Goal: Obtain resource: Download file/media

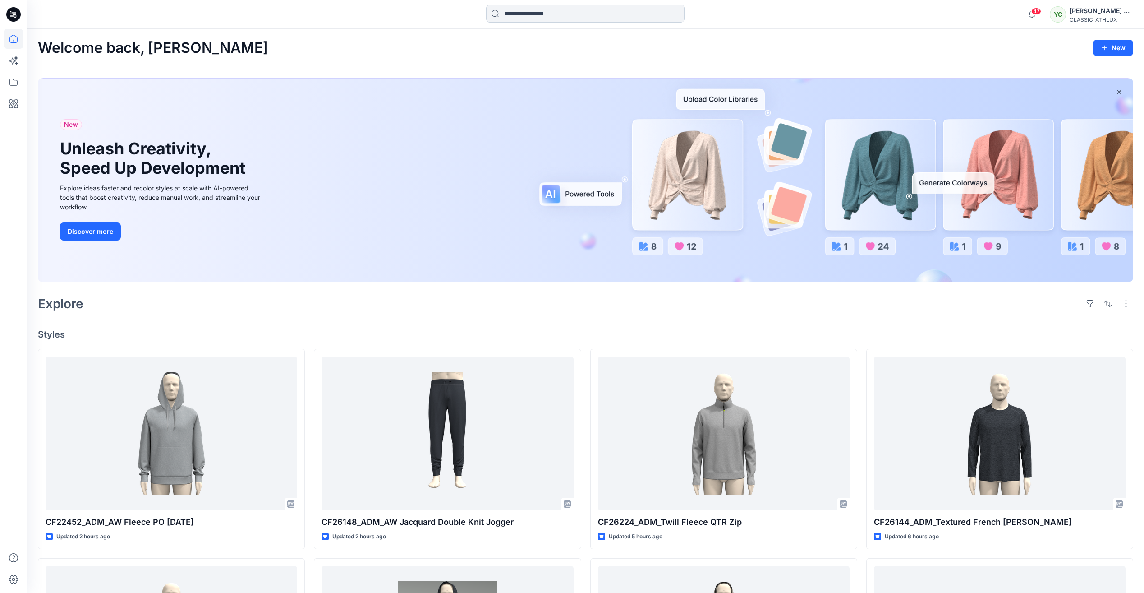
click at [552, 14] on input at bounding box center [585, 14] width 198 height 18
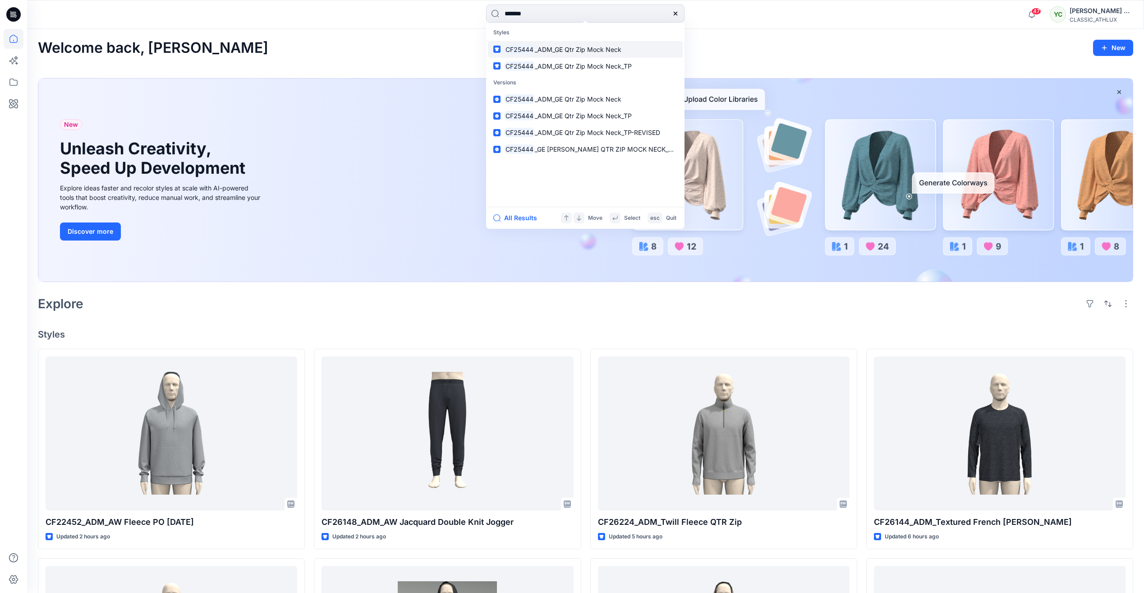
type input "*******"
click at [639, 48] on link "CF25444 _ADM_GE Qtr Zip Mock Neck" at bounding box center [585, 49] width 195 height 17
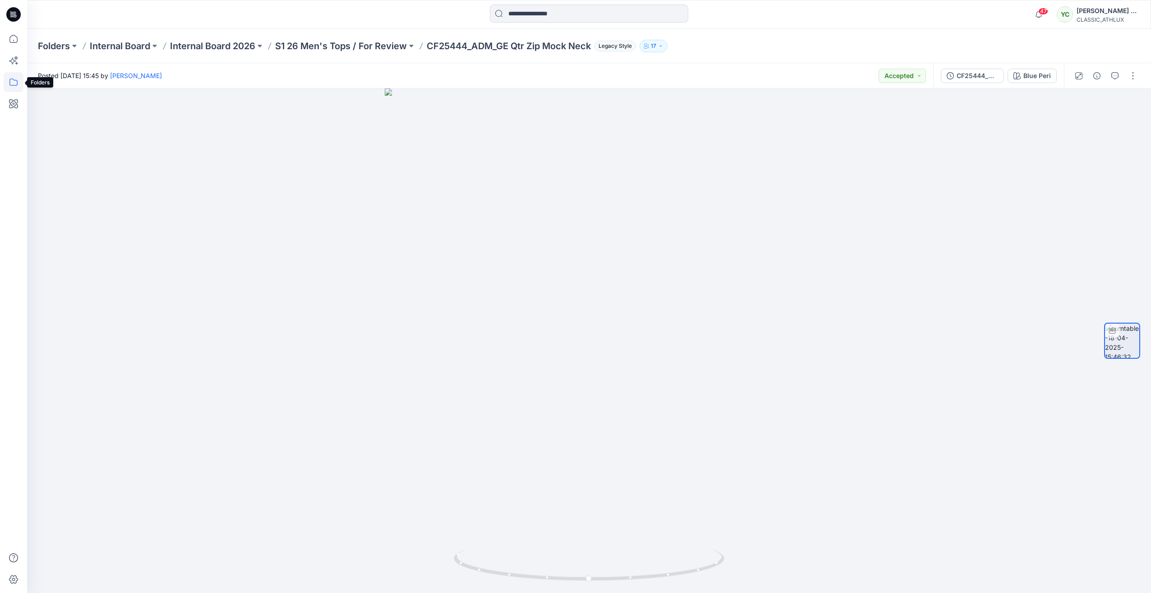
click at [18, 80] on icon at bounding box center [14, 82] width 20 height 20
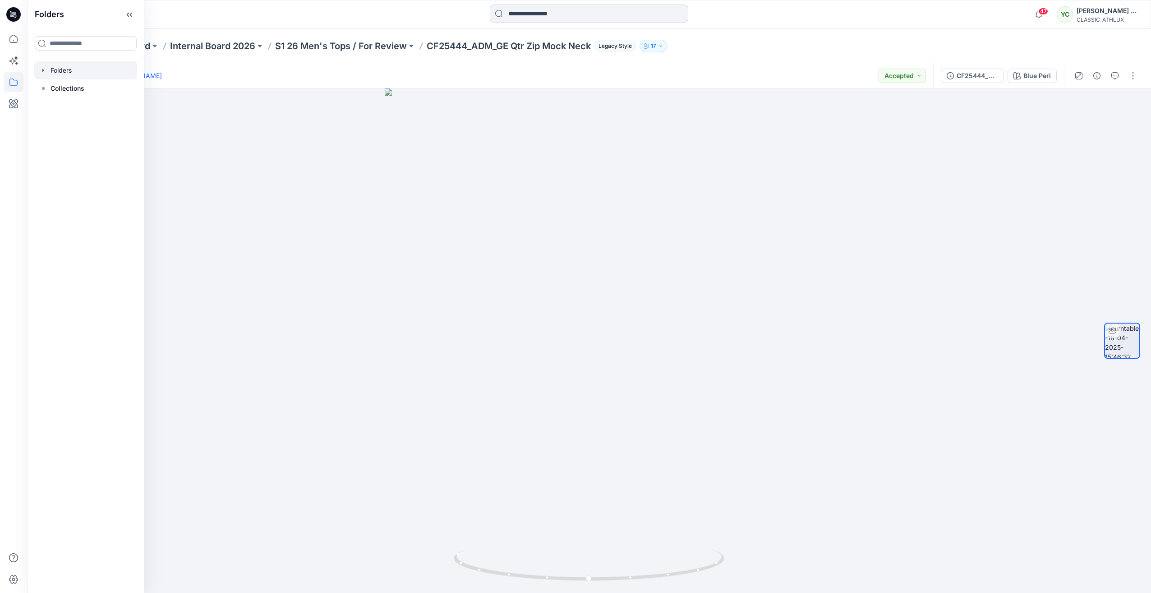
click at [71, 70] on div at bounding box center [85, 70] width 103 height 18
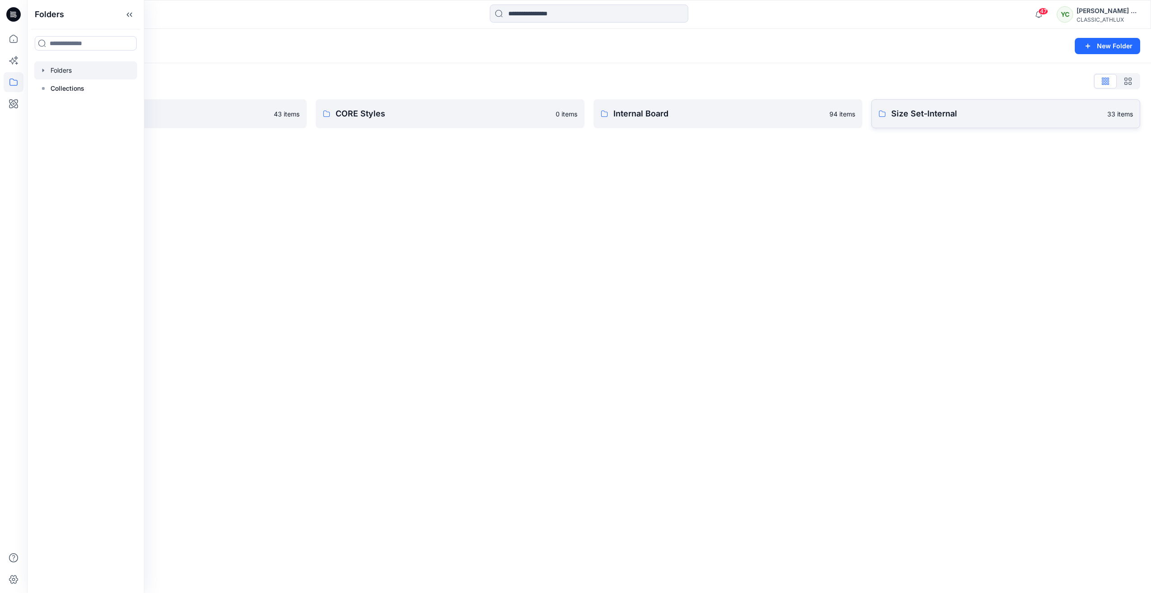
click at [894, 115] on p "Size Set-Internal" at bounding box center [996, 113] width 211 height 13
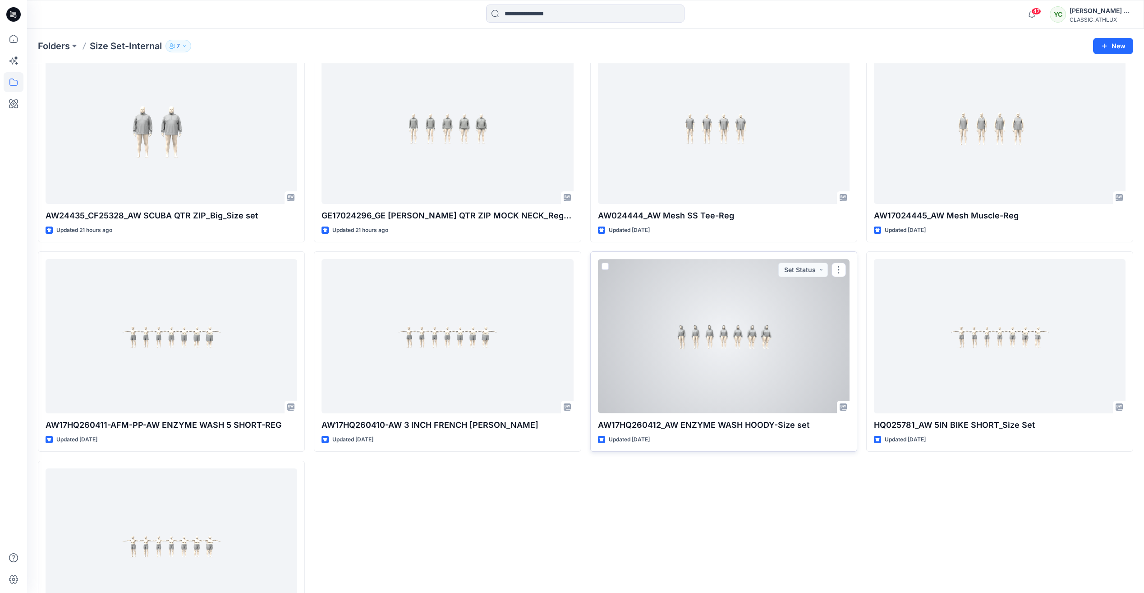
scroll to position [1213, 0]
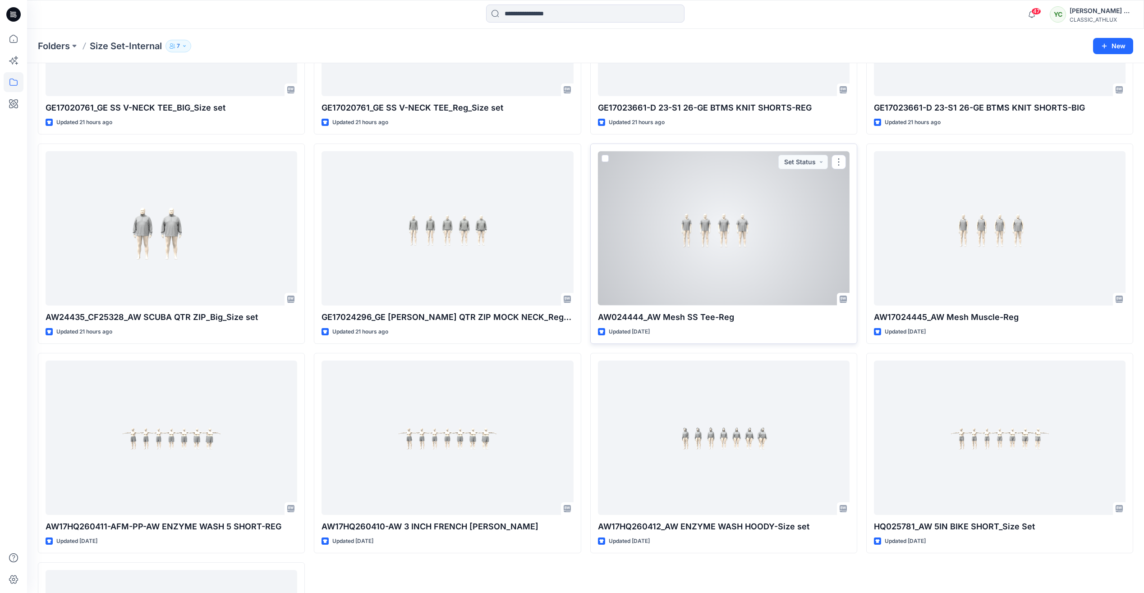
click at [766, 247] on div at bounding box center [724, 228] width 252 height 154
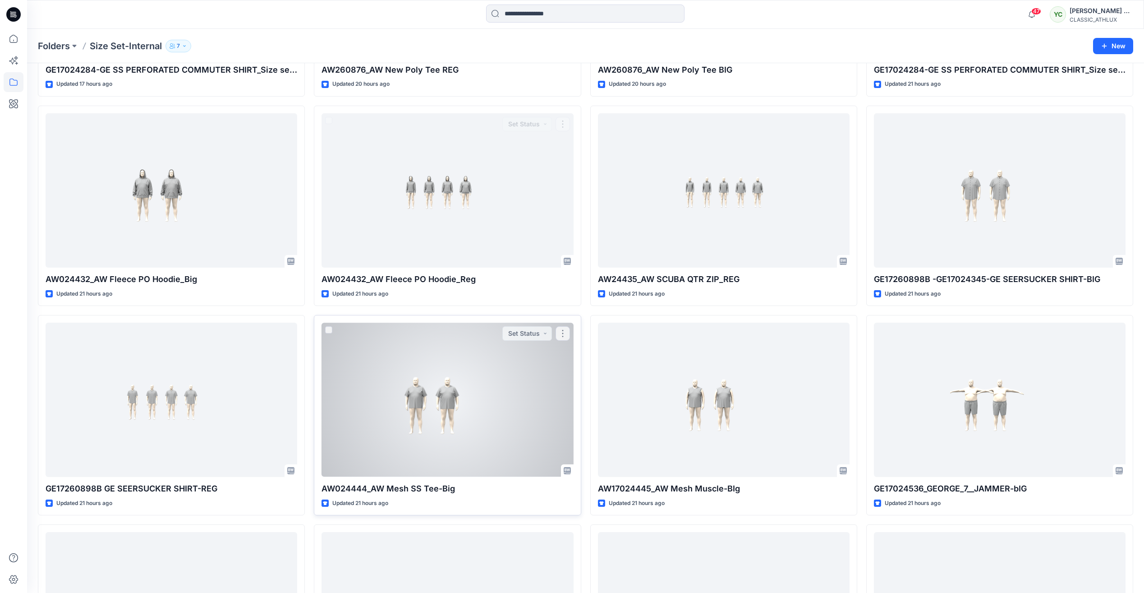
scroll to position [627, 0]
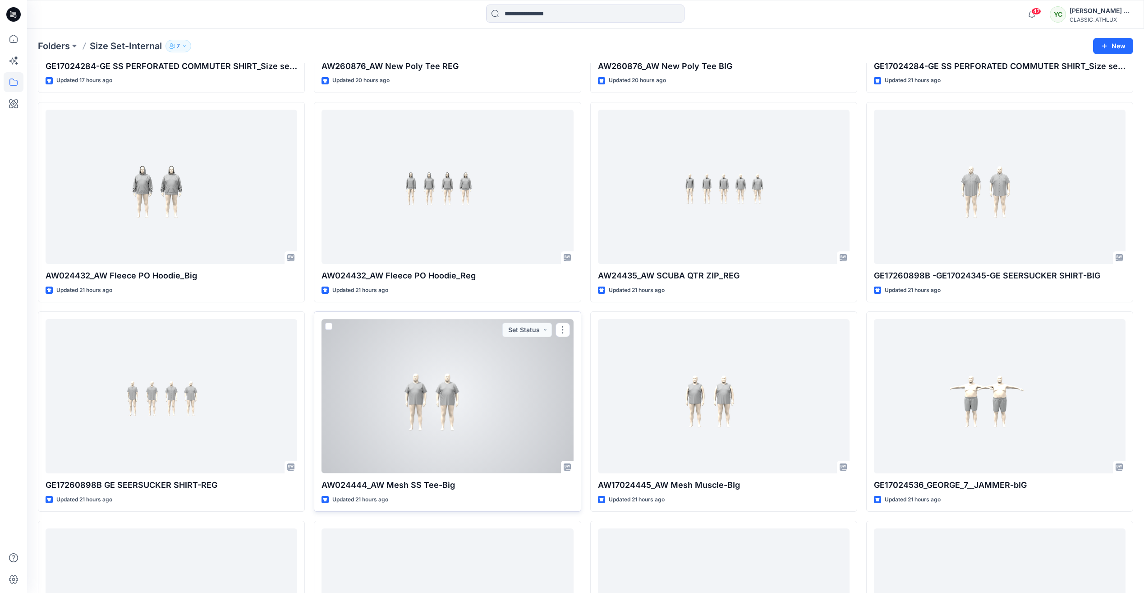
click at [477, 402] on div at bounding box center [448, 396] width 252 height 154
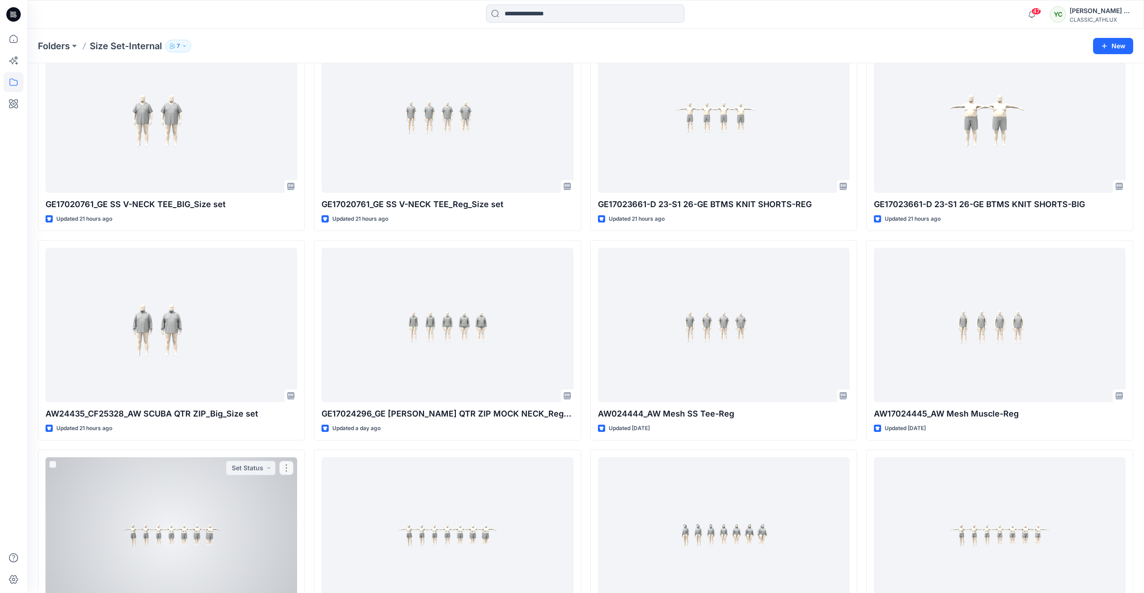
scroll to position [1173, 0]
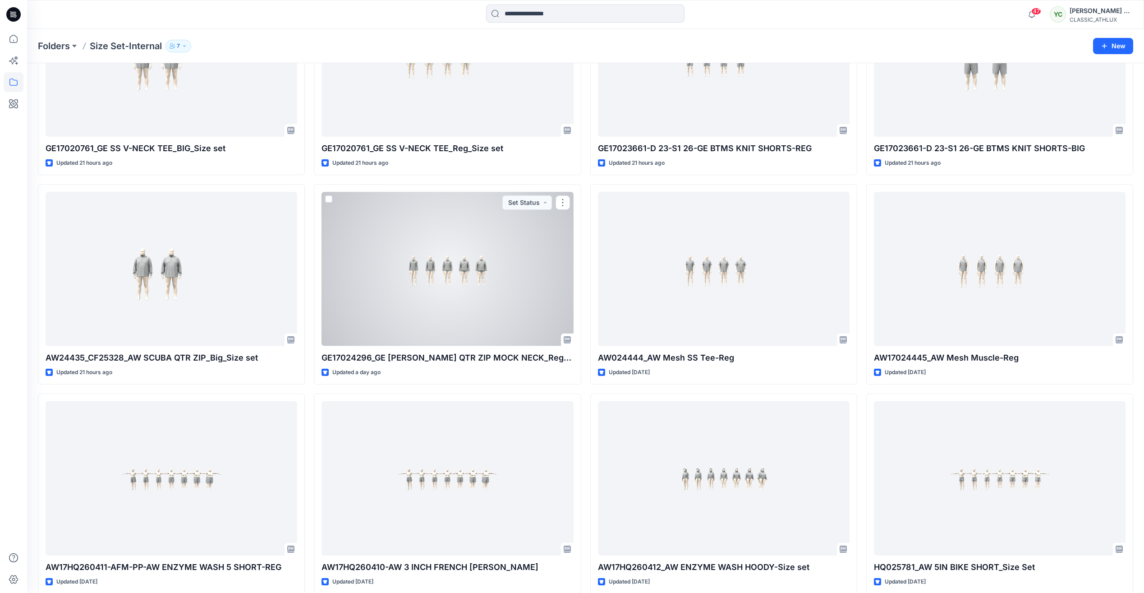
click at [459, 277] on div at bounding box center [448, 269] width 252 height 154
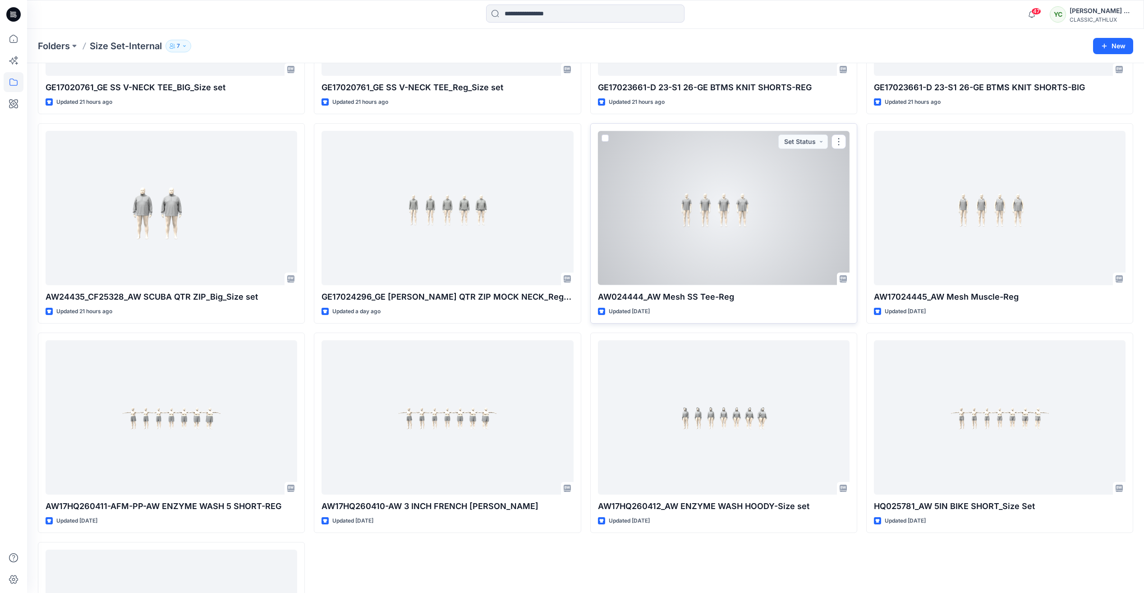
scroll to position [1213, 0]
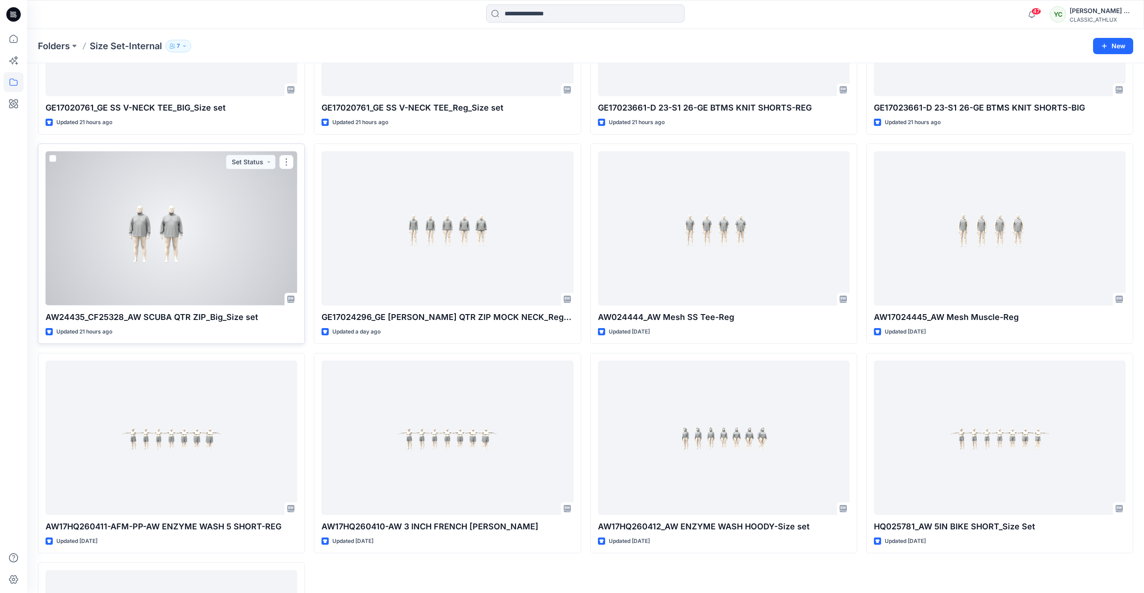
click at [203, 246] on div at bounding box center [172, 228] width 252 height 154
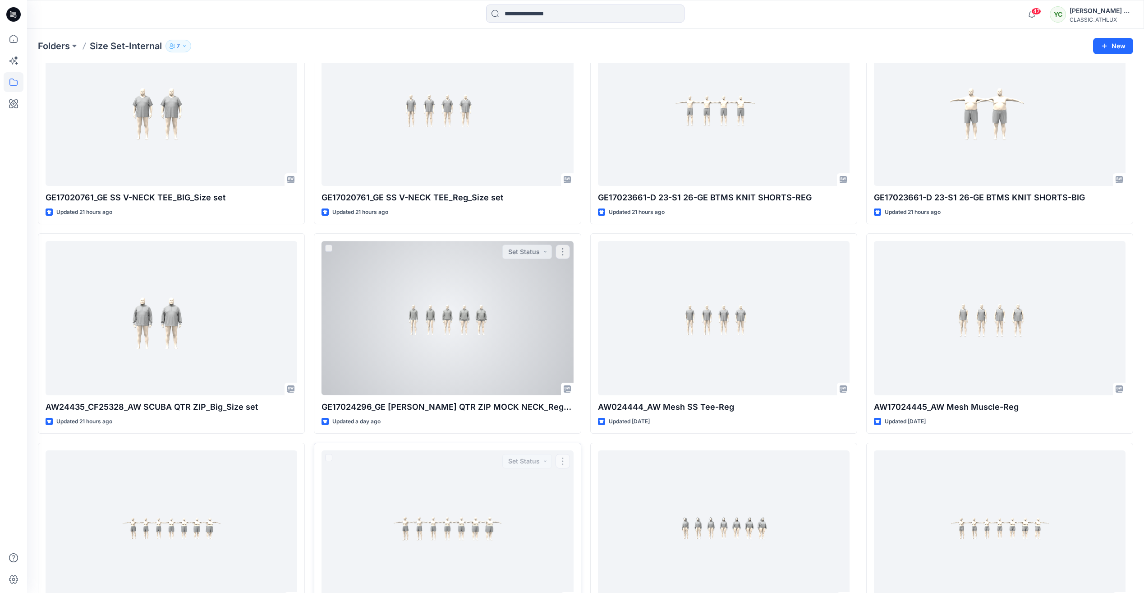
scroll to position [1078, 0]
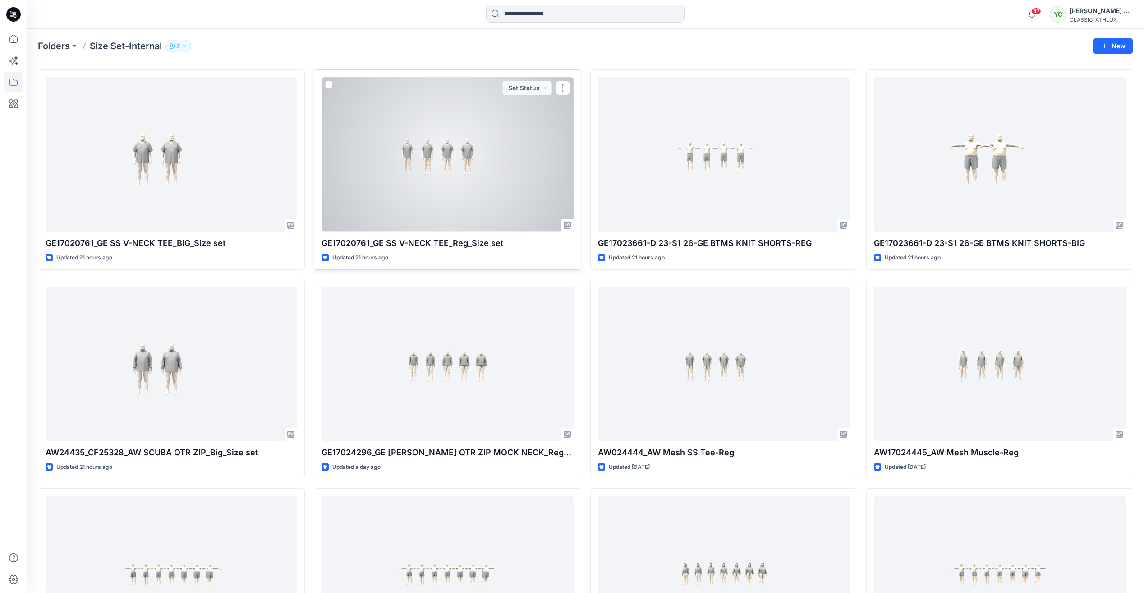
click at [469, 144] on div at bounding box center [448, 154] width 252 height 154
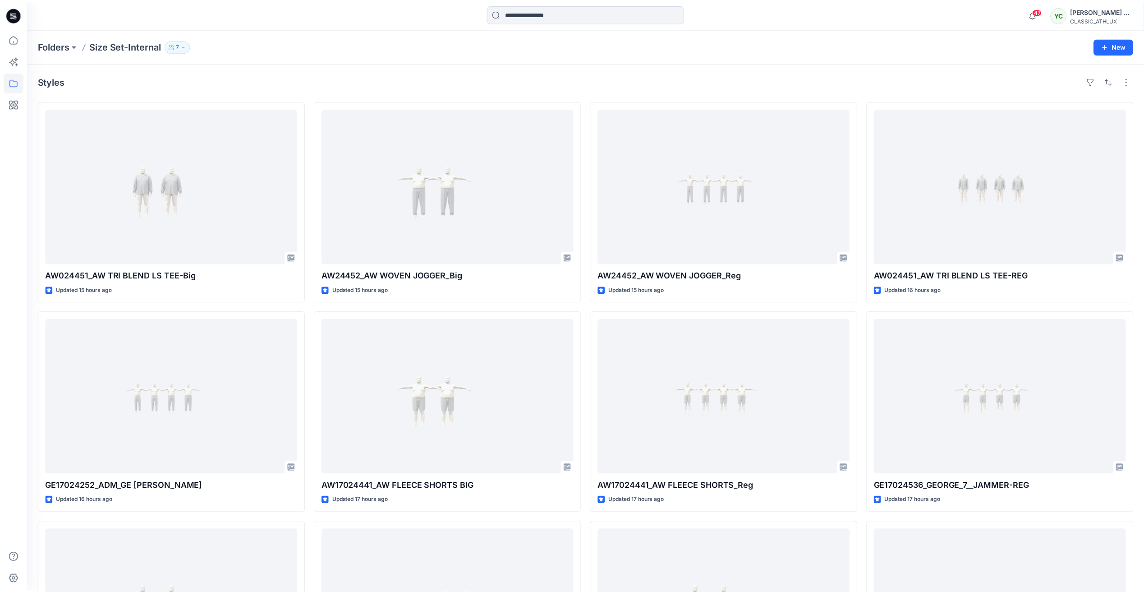
scroll to position [1078, 0]
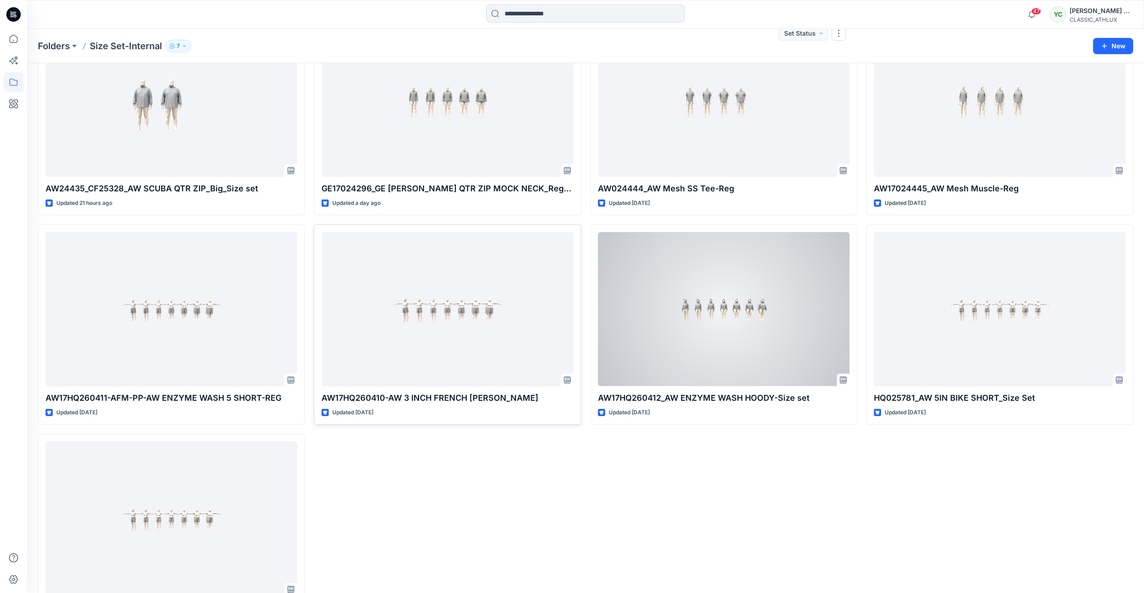
scroll to position [1348, 0]
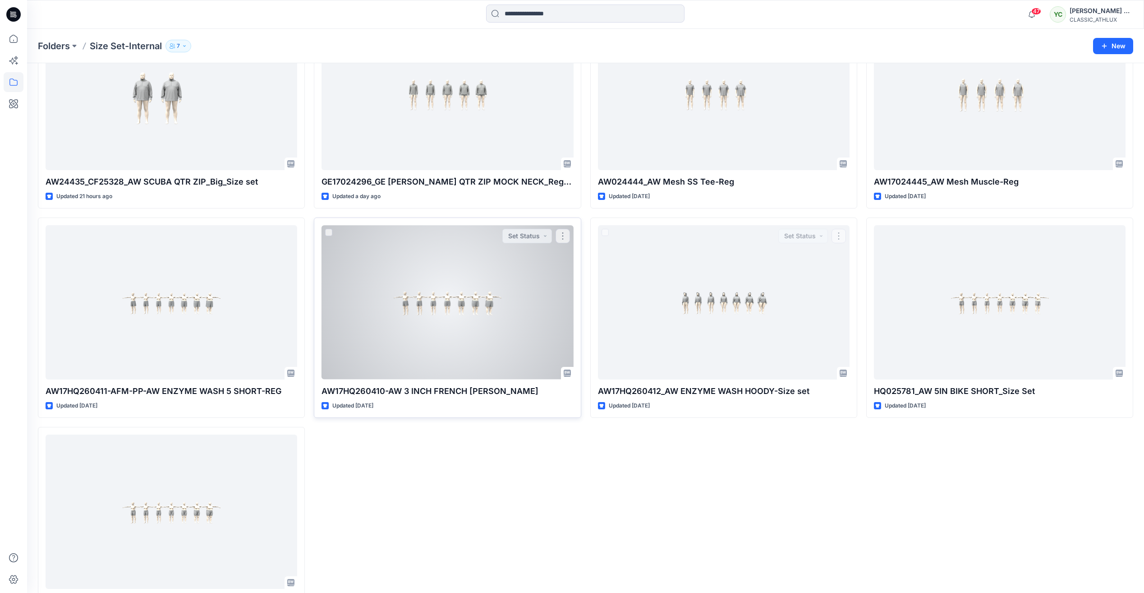
click at [454, 298] on div at bounding box center [448, 302] width 252 height 154
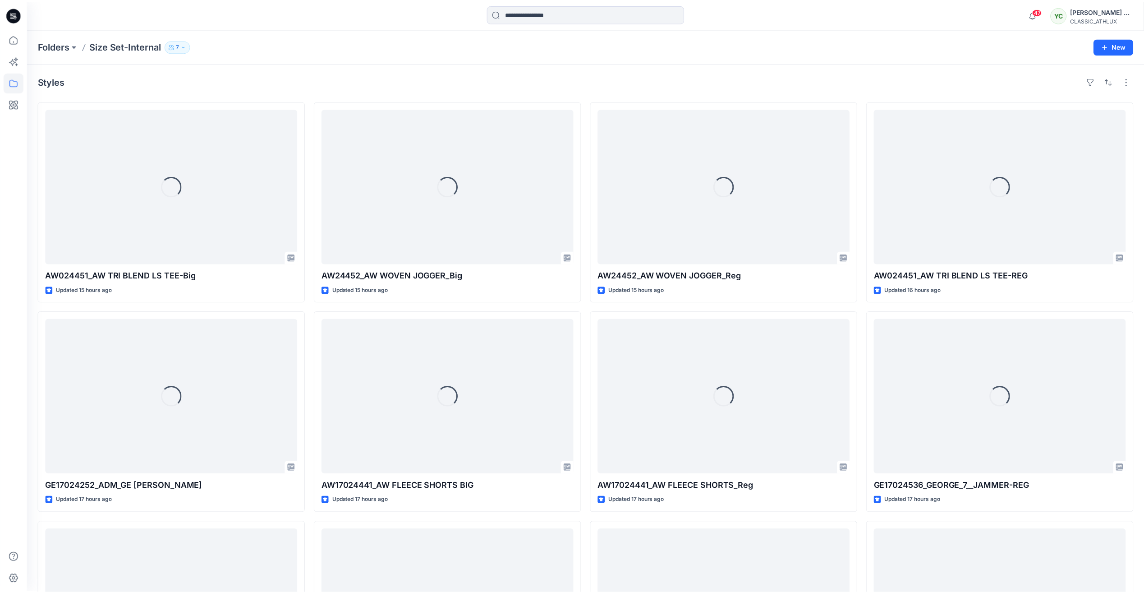
scroll to position [1348, 0]
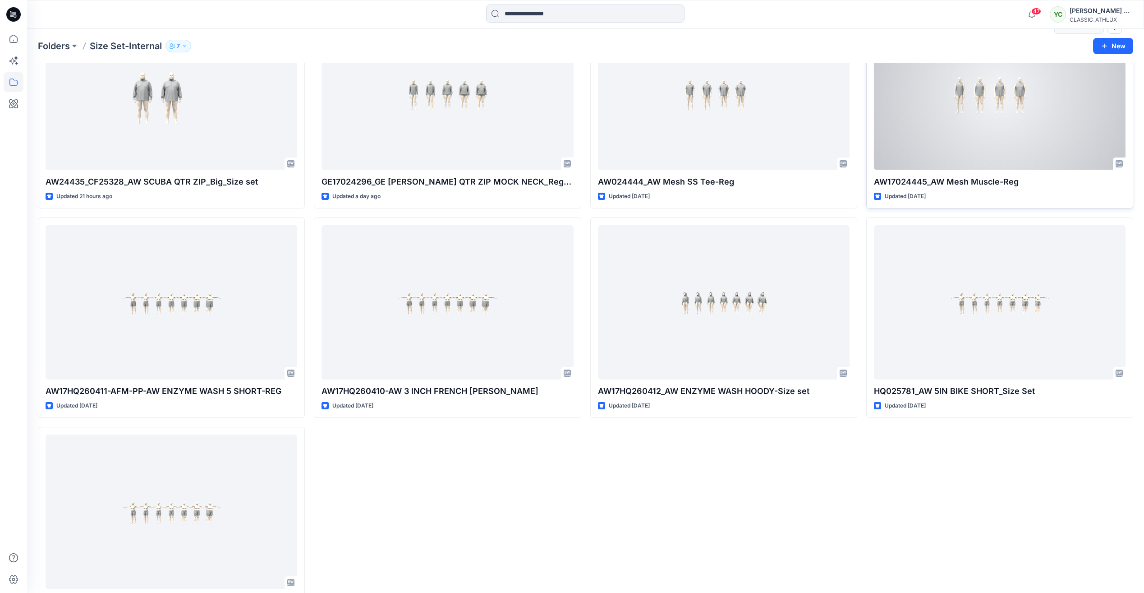
click at [1041, 154] on div at bounding box center [1000, 93] width 252 height 154
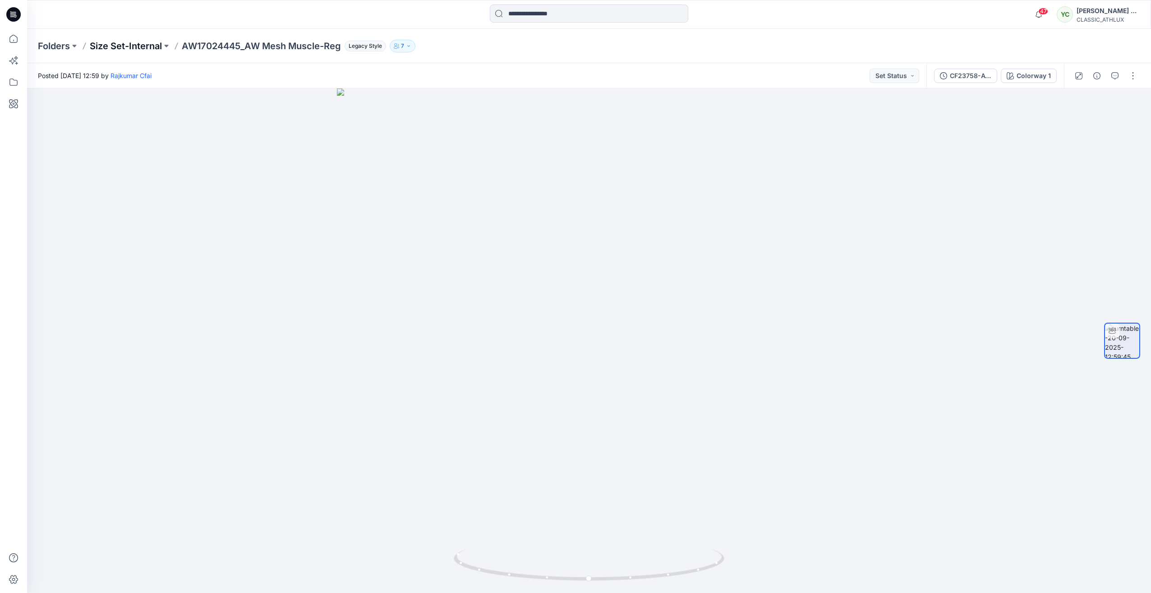
click at [152, 41] on p "Size Set-Internal" at bounding box center [126, 46] width 72 height 13
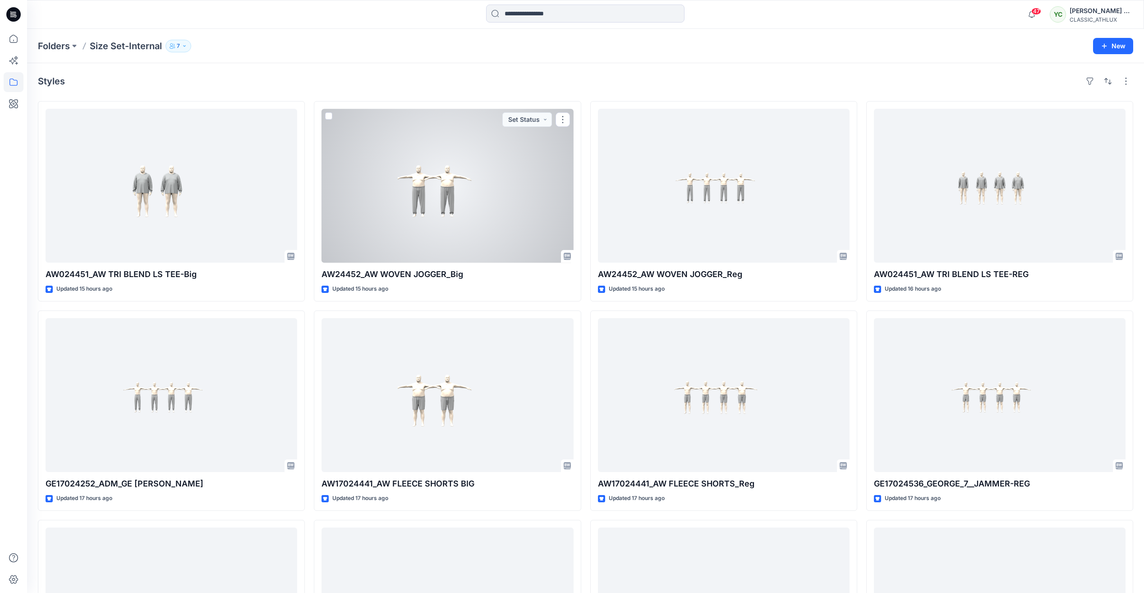
click at [509, 178] on div at bounding box center [448, 186] width 252 height 154
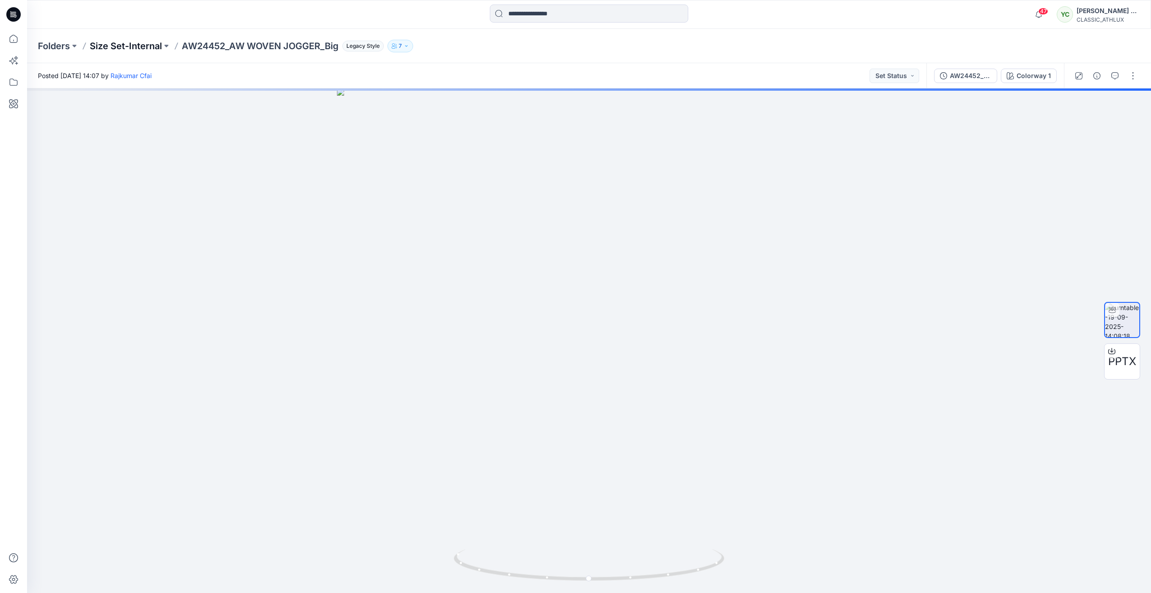
click at [139, 48] on p "Size Set-Internal" at bounding box center [126, 46] width 72 height 13
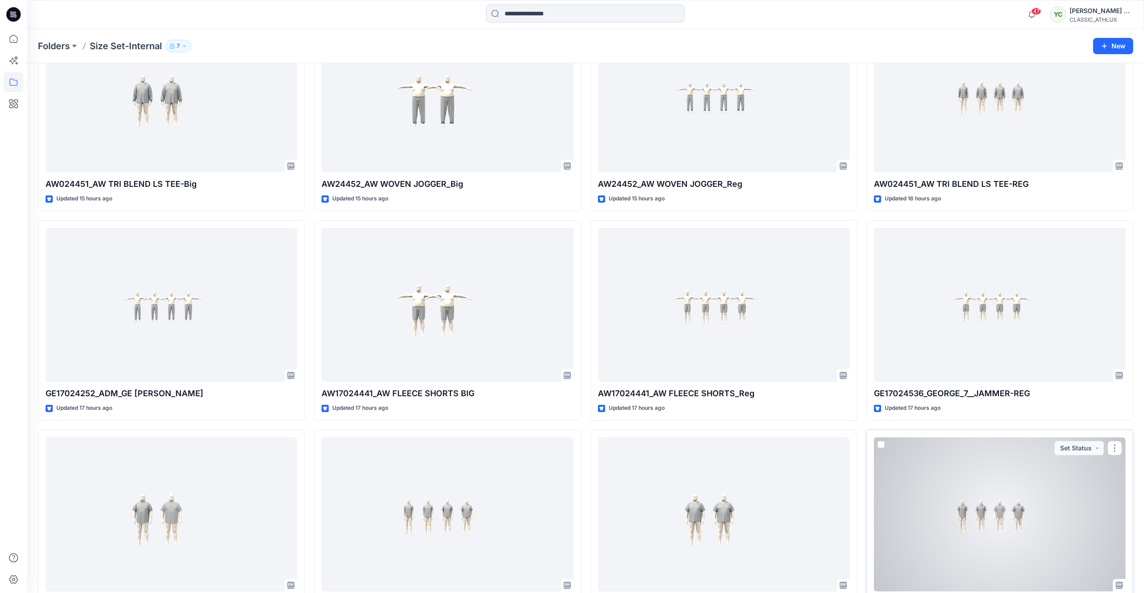
scroll to position [225, 0]
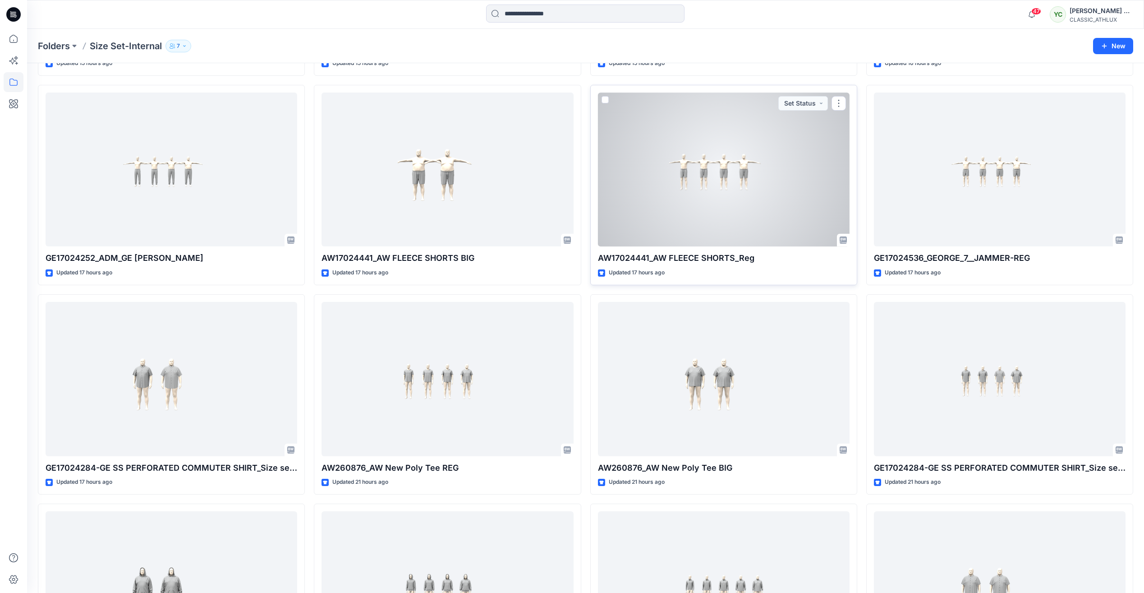
click at [785, 179] on div at bounding box center [724, 169] width 252 height 154
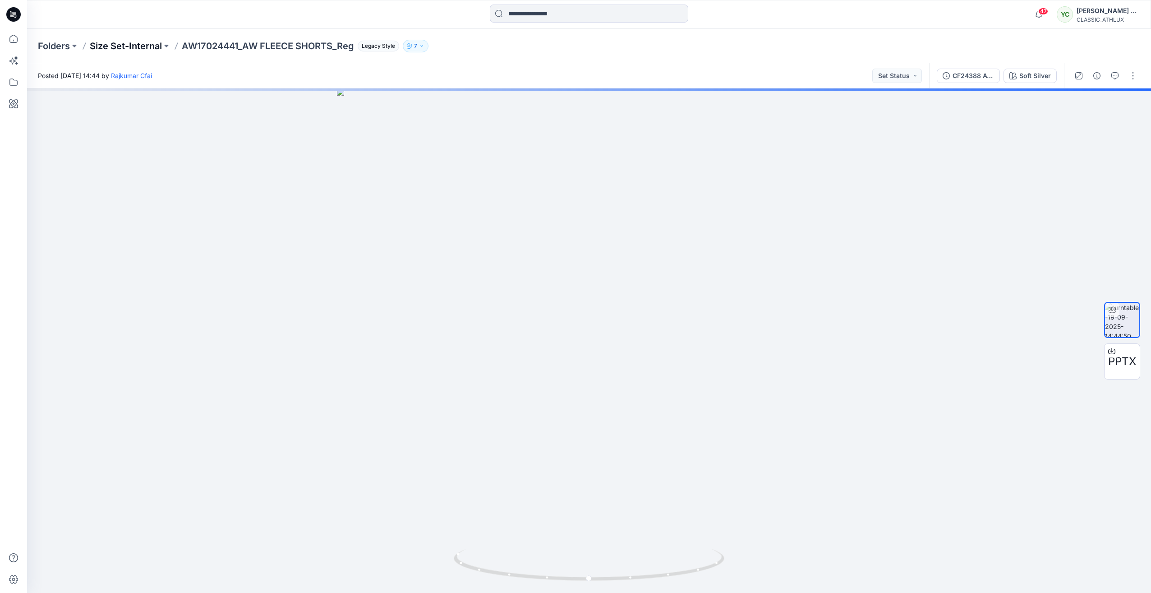
click at [151, 45] on p "Size Set-Internal" at bounding box center [126, 46] width 72 height 13
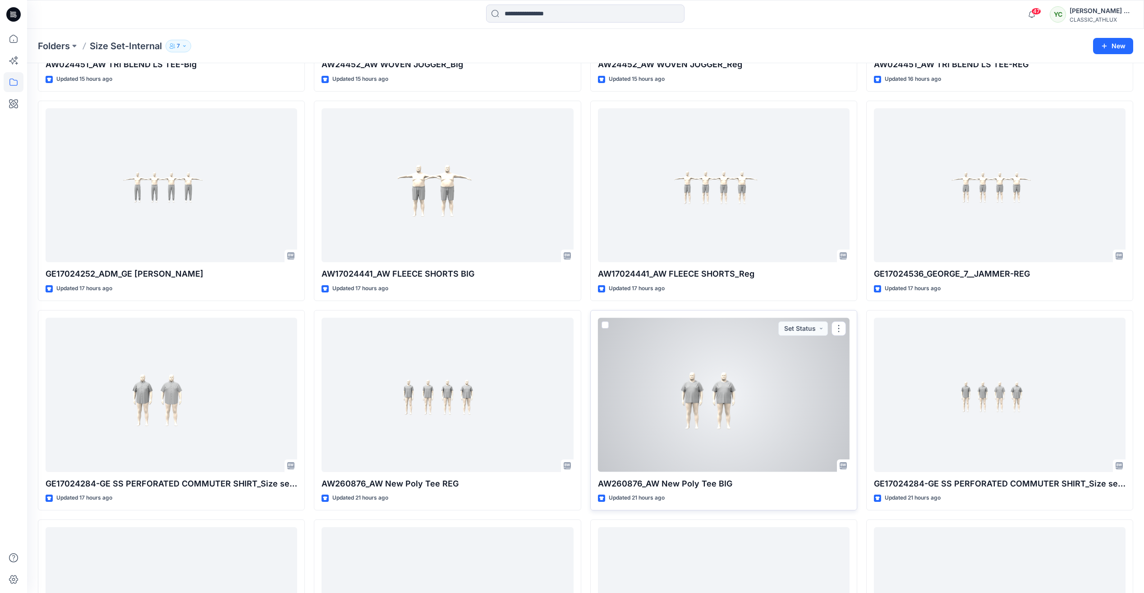
scroll to position [225, 0]
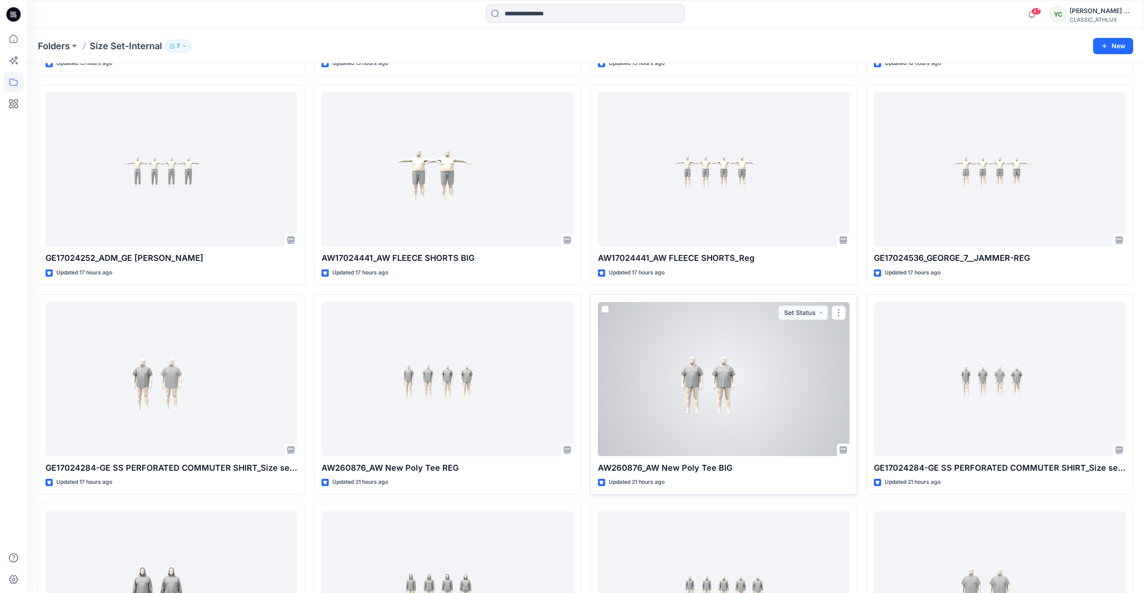
click at [763, 357] on div at bounding box center [724, 379] width 252 height 154
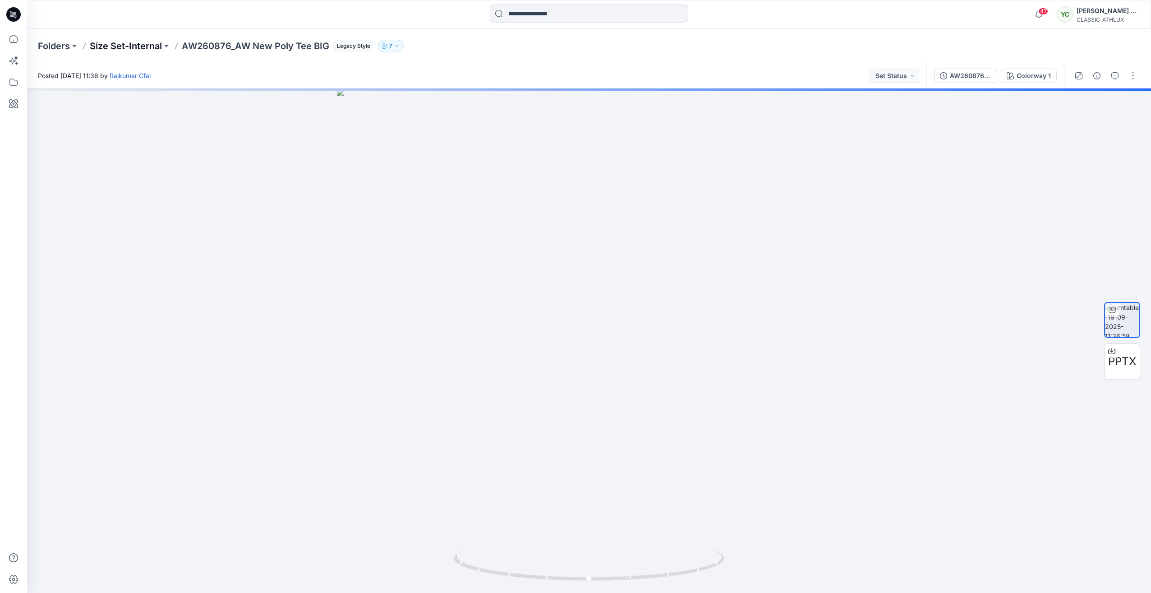
click at [137, 42] on p "Size Set-Internal" at bounding box center [126, 46] width 72 height 13
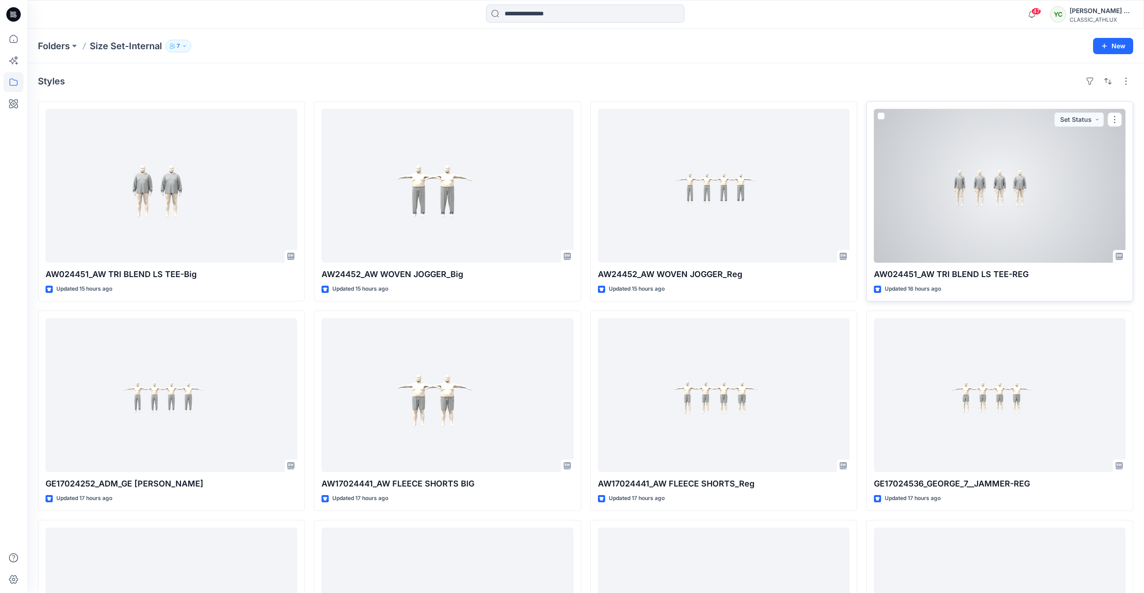
click at [1090, 196] on div at bounding box center [1000, 186] width 252 height 154
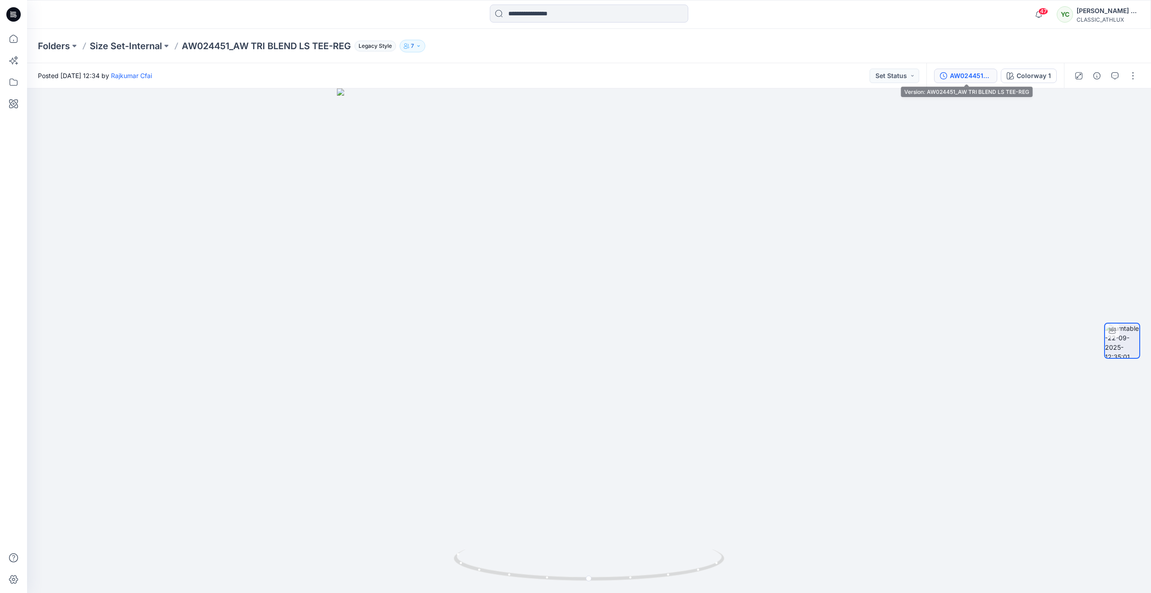
click at [966, 80] on div "AW024451_AW TRI BLEND LS TEE-REG" at bounding box center [970, 76] width 41 height 10
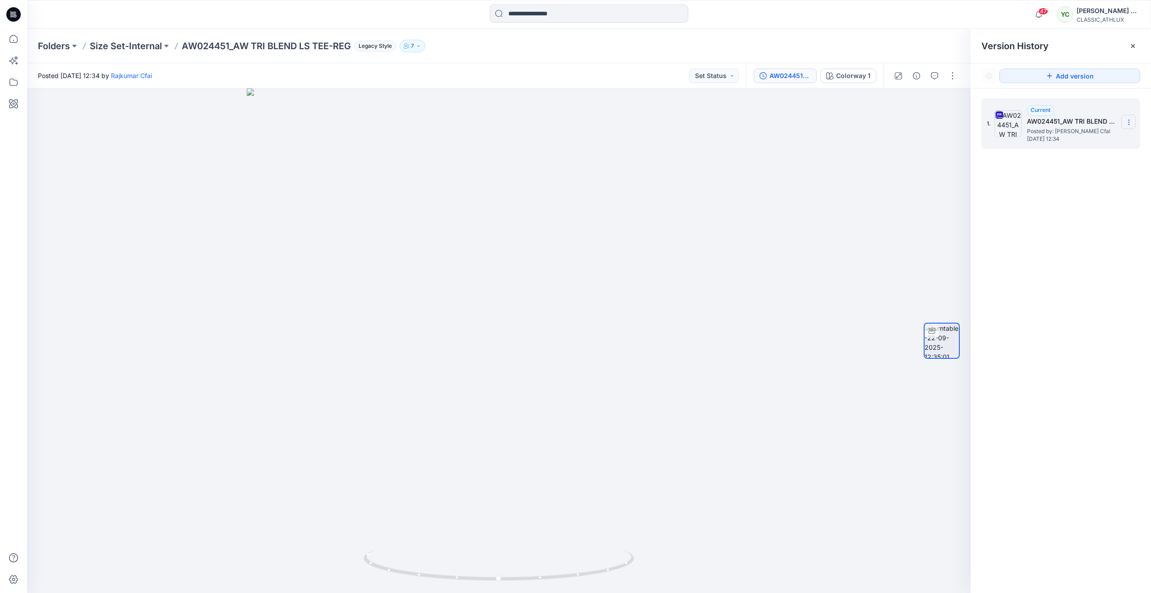
click at [1130, 125] on icon at bounding box center [1128, 122] width 7 height 7
click at [1105, 137] on span "Download Source BW File" at bounding box center [1083, 139] width 76 height 11
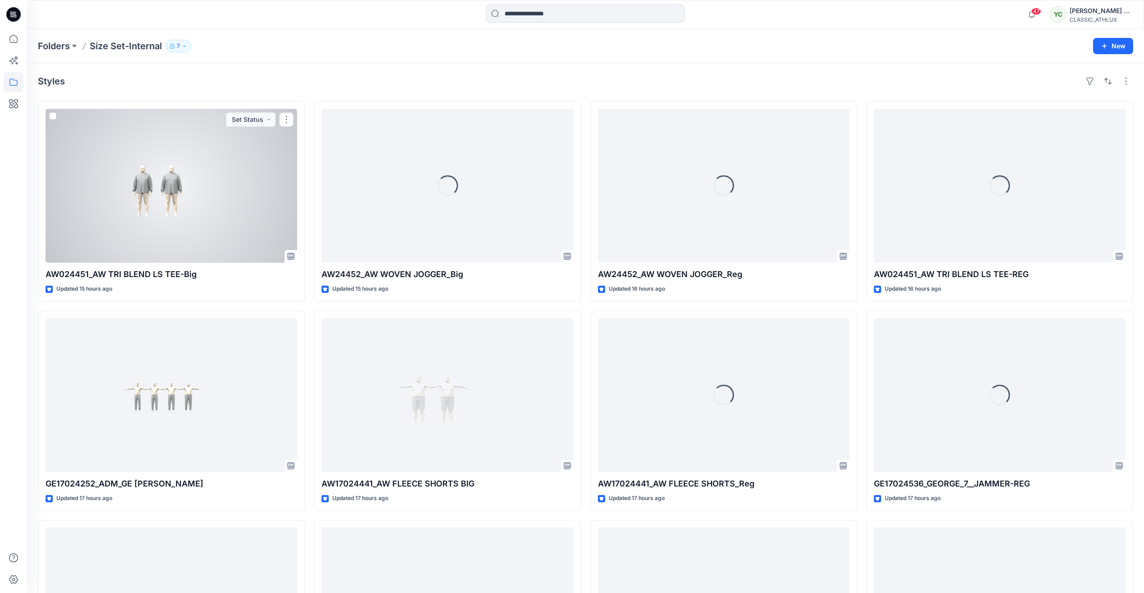
click at [196, 207] on div at bounding box center [172, 186] width 252 height 154
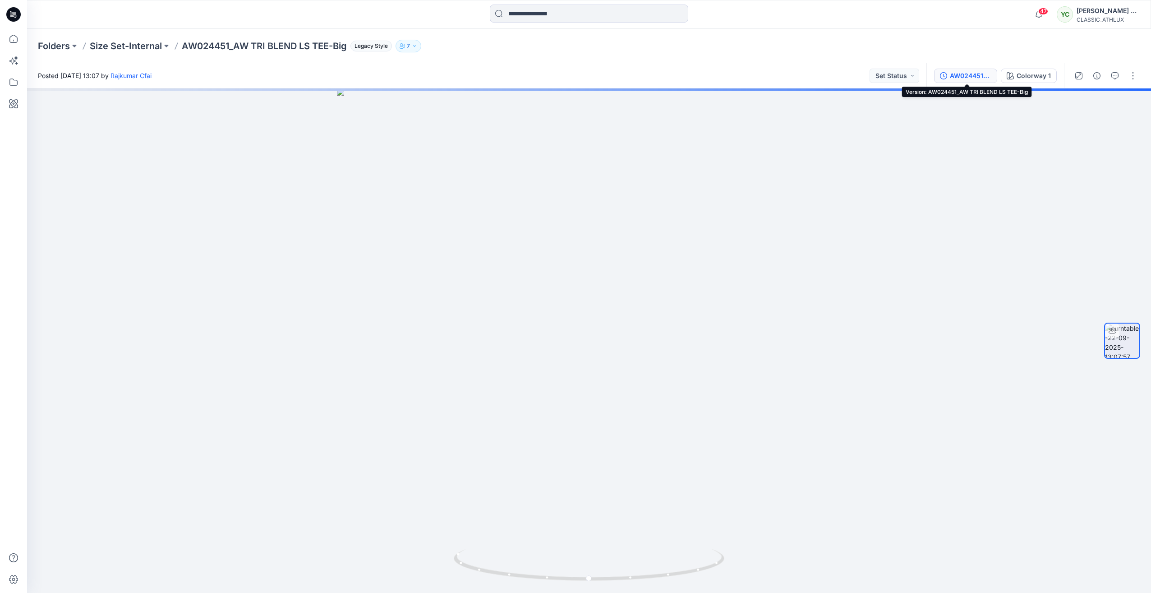
click at [971, 71] on div "AW024451_AW TRI BLEND LS TEE-Big" at bounding box center [970, 76] width 41 height 10
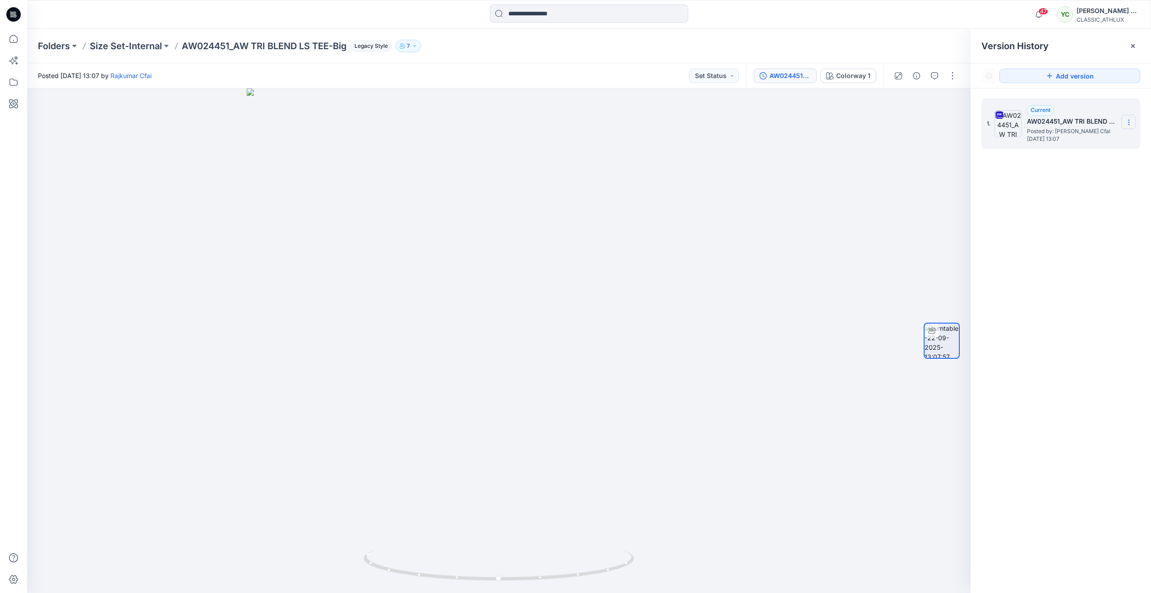
click at [1129, 121] on icon at bounding box center [1128, 122] width 7 height 7
click at [1067, 137] on span "Download Source BW File" at bounding box center [1083, 139] width 76 height 11
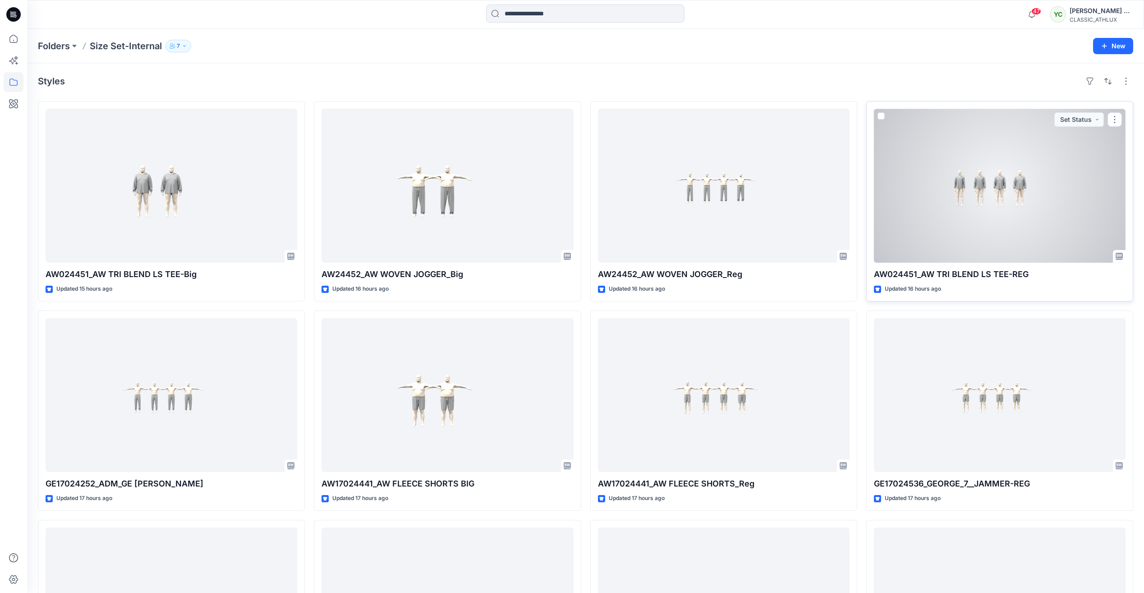
click at [992, 199] on div at bounding box center [1000, 186] width 252 height 154
